Goal: Task Accomplishment & Management: Use online tool/utility

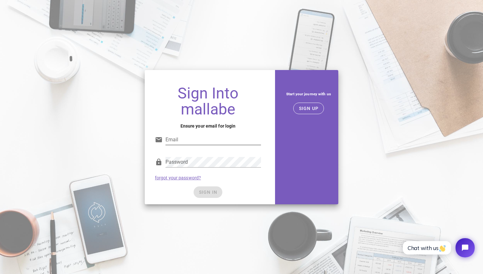
click at [205, 144] on div "Email" at bounding box center [212, 139] width 95 height 10
type input "[PERSON_NAME][EMAIL_ADDRESS][DOMAIN_NAME]"
click at [311, 108] on span "SIGN UP" at bounding box center [308, 108] width 20 height 5
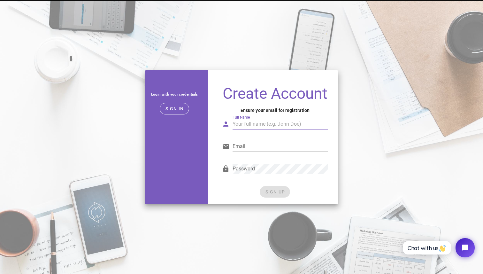
click at [250, 122] on div "Full Name" at bounding box center [279, 124] width 95 height 10
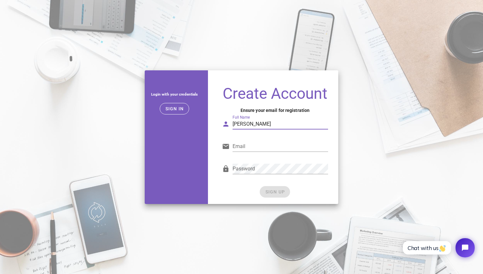
type input "[PERSON_NAME]"
type input "[PERSON_NAME][EMAIL_ADDRESS][DOMAIN_NAME]"
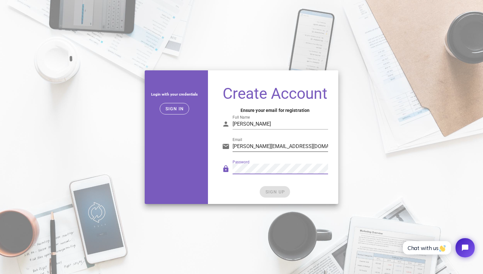
click at [259, 143] on input "[PERSON_NAME][EMAIL_ADDRESS][DOMAIN_NAME]" at bounding box center [279, 146] width 95 height 10
click at [257, 124] on input "[PERSON_NAME]" at bounding box center [279, 124] width 95 height 10
click at [266, 189] on span "SIGN UP" at bounding box center [275, 191] width 20 height 5
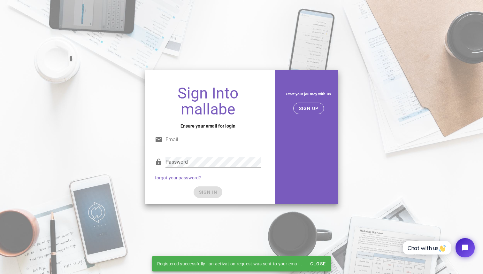
click at [205, 138] on input "Email" at bounding box center [212, 139] width 95 height 10
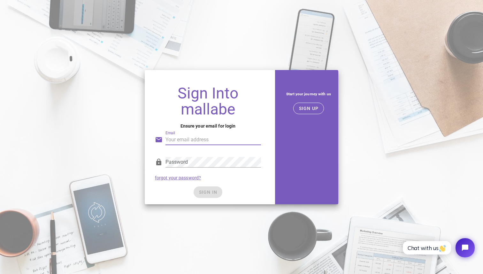
type input "[PERSON_NAME][EMAIL_ADDRESS][DOMAIN_NAME]"
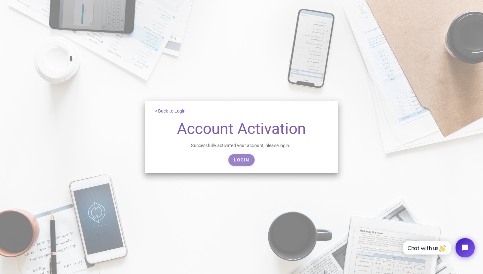
click at [244, 158] on span "Login" at bounding box center [241, 159] width 16 height 5
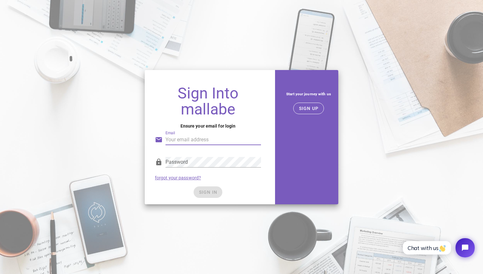
click at [193, 141] on input "Email" at bounding box center [212, 139] width 95 height 10
type input "Michael_w_atkins@hotmail.com"
click at [214, 143] on input "Michael_w_atkins@hotmail.com" at bounding box center [212, 139] width 95 height 10
click at [204, 192] on span "SIGN IN" at bounding box center [208, 191] width 19 height 5
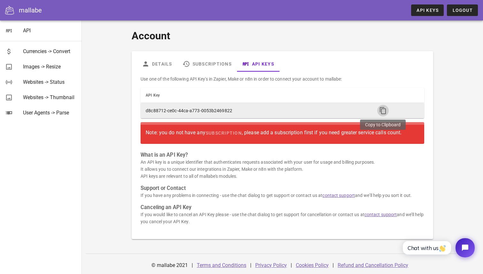
click at [383, 113] on icon "button" at bounding box center [383, 111] width 8 height 8
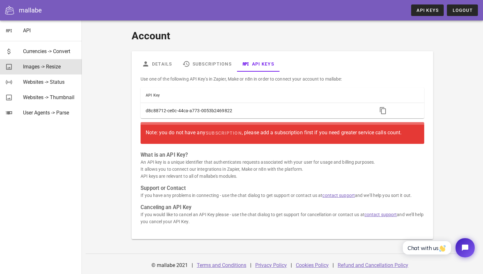
click at [49, 69] on div "Images -> Resize" at bounding box center [50, 67] width 54 height 6
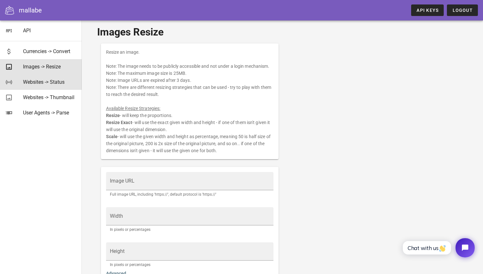
click at [36, 86] on div "Websites -> Status" at bounding box center [50, 82] width 54 height 14
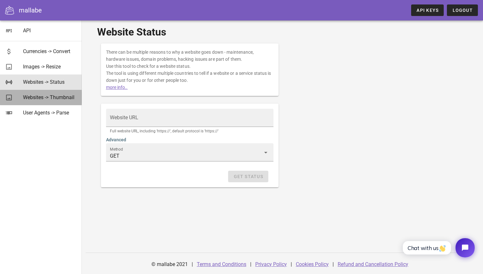
click at [42, 99] on div "Websites -> Thumbnail" at bounding box center [50, 97] width 54 height 6
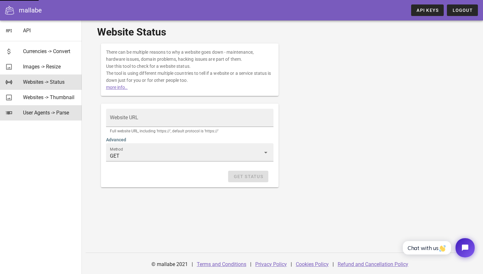
click at [46, 112] on div "User Agents -> Parse" at bounding box center [50, 112] width 54 height 6
